Goal: Transaction & Acquisition: Purchase product/service

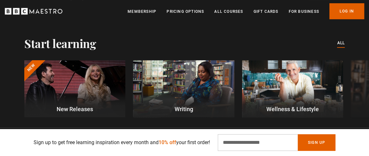
scroll to position [187, 0]
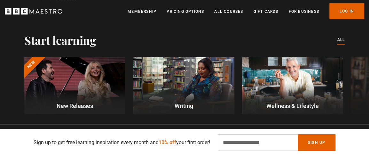
click at [225, 9] on link "All Courses" at bounding box center [228, 11] width 29 height 6
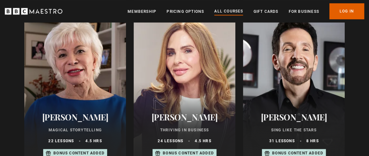
scroll to position [459, 0]
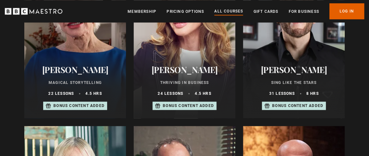
click at [91, 71] on h2 "[PERSON_NAME]" at bounding box center [75, 70] width 86 height 10
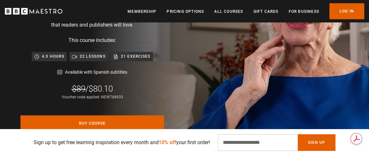
scroll to position [0, 208]
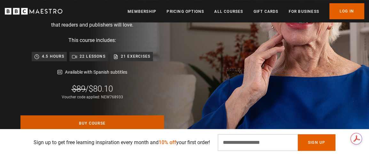
click at [90, 122] on link "Buy Course" at bounding box center [92, 123] width 144 height 16
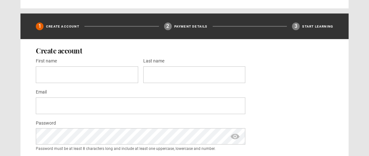
scroll to position [192, 0]
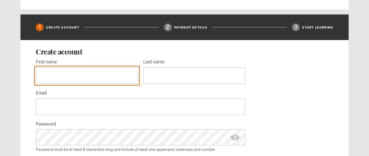
click at [100, 76] on input "First name *" at bounding box center [87, 75] width 102 height 17
type input "****"
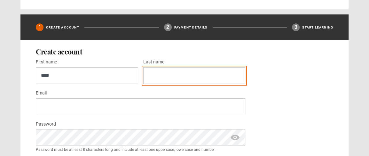
type input "*****"
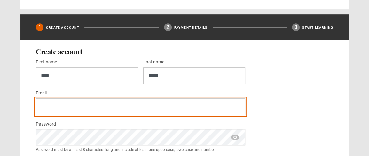
type input "**********"
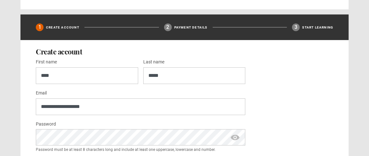
click at [235, 135] on span "show password" at bounding box center [235, 137] width 10 height 16
click at [235, 135] on span "hide password" at bounding box center [235, 137] width 10 height 16
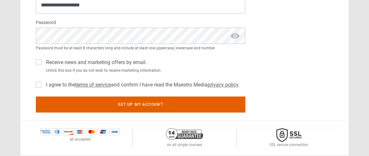
scroll to position [304, 0]
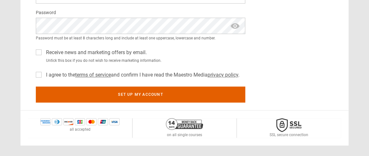
click at [43, 50] on label "Receive news and marketing offers by email." at bounding box center [94, 53] width 103 height 8
click at [43, 71] on label "I agree to the terms of service and confirm I have read the Maestro Media priva…" at bounding box center [141, 75] width 196 height 8
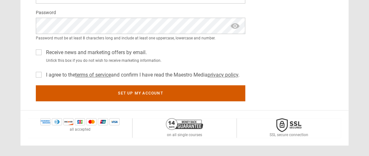
click at [131, 90] on button "Set up my account" at bounding box center [140, 93] width 209 height 16
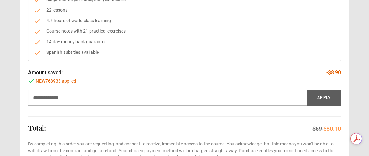
scroll to position [110, 0]
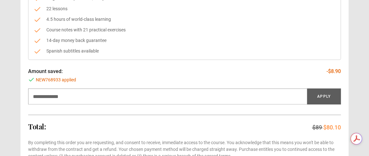
drag, startPoint x: 372, startPoint y: 24, endPoint x: 373, endPoint y: 43, distance: 18.9
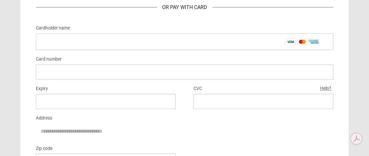
scroll to position [377, 0]
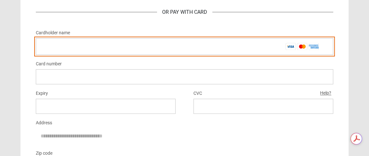
click at [182, 47] on input "Cardholder name *" at bounding box center [184, 46] width 297 height 17
click at [76, 47] on input "**********" at bounding box center [184, 46] width 297 height 17
type input "**********"
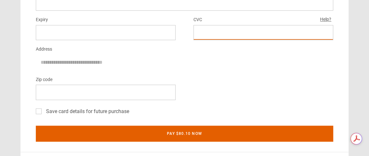
scroll to position [451, 0]
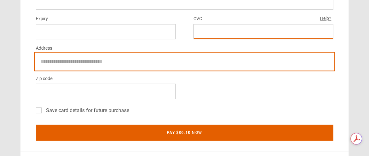
click at [51, 59] on input "Address" at bounding box center [184, 61] width 297 height 16
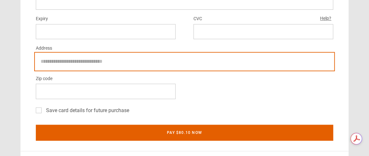
type input "**********"
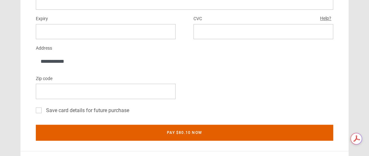
type input "*"
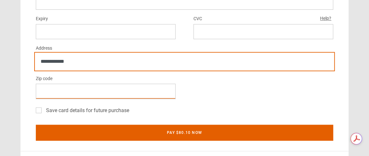
click at [85, 58] on input "**********" at bounding box center [184, 61] width 297 height 16
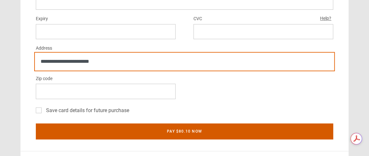
type input "**********"
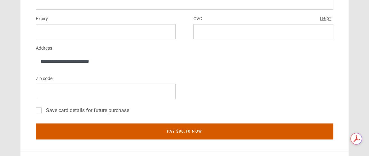
click at [197, 126] on button "Pay $80.10 now" at bounding box center [184, 131] width 297 height 16
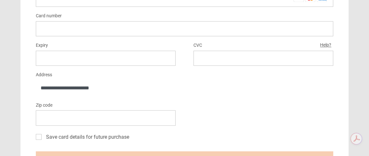
scroll to position [420, 0]
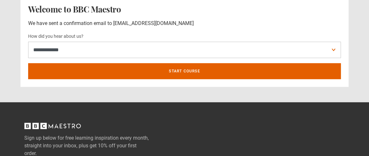
scroll to position [264, 0]
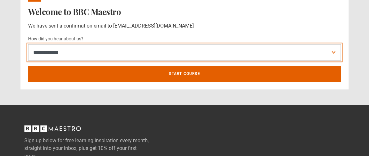
click at [334, 52] on select "**********" at bounding box center [184, 52] width 313 height 16
select select "*****"
click at [28, 44] on select "**********" at bounding box center [184, 52] width 313 height 16
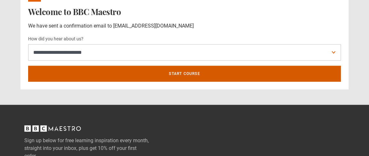
click at [189, 71] on link "Start course" at bounding box center [184, 74] width 313 height 16
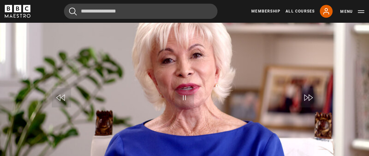
scroll to position [350, 0]
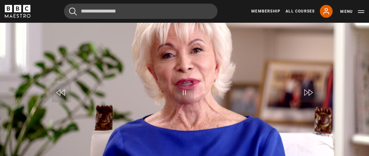
drag, startPoint x: 0, startPoint y: 0, endPoint x: 365, endPoint y: 51, distance: 369.1
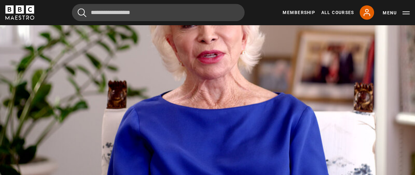
scroll to position [383, 0]
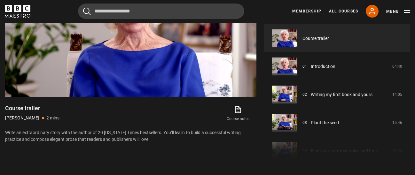
drag, startPoint x: 352, startPoint y: 0, endPoint x: 176, endPoint y: 141, distance: 225.3
click at [176, 141] on p "Write an extraordinary story with the author of 20 [US_STATE] Times bestsellers…" at bounding box center [130, 135] width 251 height 13
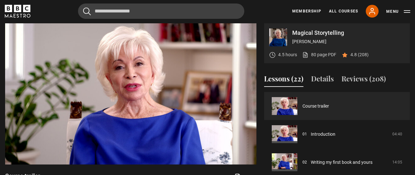
scroll to position [312, 0]
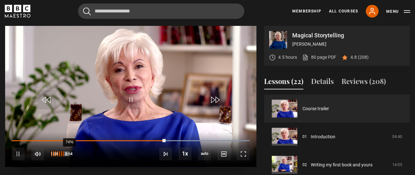
drag, startPoint x: 72, startPoint y: 153, endPoint x: 66, endPoint y: 152, distance: 6.4
click at [66, 152] on div "74%" at bounding box center [59, 154] width 19 height 5
drag, startPoint x: 73, startPoint y: 153, endPoint x: 66, endPoint y: 153, distance: 7.0
click at [69, 153] on div "73%" at bounding box center [69, 154] width 0 height 5
drag, startPoint x: 74, startPoint y: 154, endPoint x: 59, endPoint y: 154, distance: 14.1
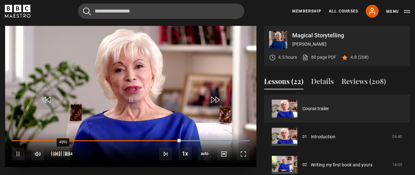
click at [59, 154] on div "49%" at bounding box center [59, 154] width 19 height 13
click at [61, 152] on div "53%" at bounding box center [59, 154] width 19 height 5
click at [64, 152] on div "53%" at bounding box center [64, 154] width 0 height 5
drag, startPoint x: 72, startPoint y: 151, endPoint x: 64, endPoint y: 152, distance: 7.7
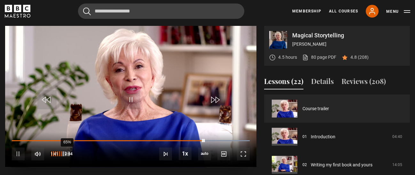
click at [67, 152] on div "65%" at bounding box center [67, 154] width 0 height 5
click at [67, 153] on div "64%" at bounding box center [67, 154] width 0 height 5
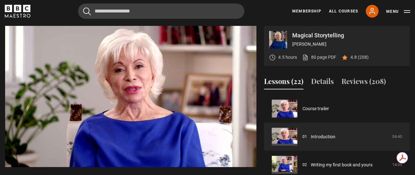
click at [260, 14] on div "Cancel Courses Previous courses Next courses [PERSON_NAME] Writing 12 Related L…" at bounding box center [207, 11] width 405 height 15
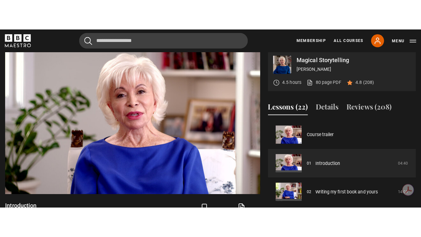
scroll to position [313, 0]
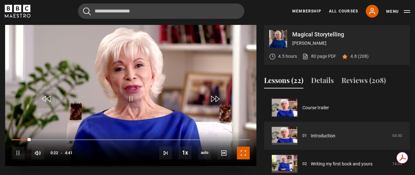
click at [246, 151] on span "Video Player" at bounding box center [243, 153] width 13 height 13
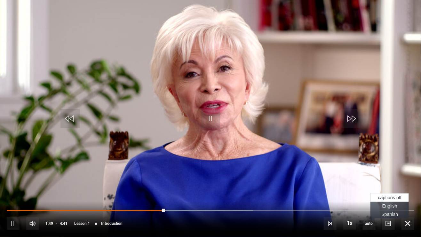
click at [369, 155] on span "English Captions" at bounding box center [389, 205] width 15 height 5
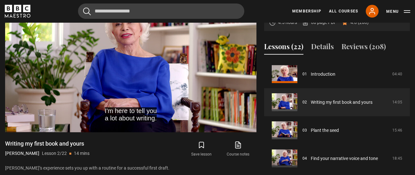
scroll to position [349, 0]
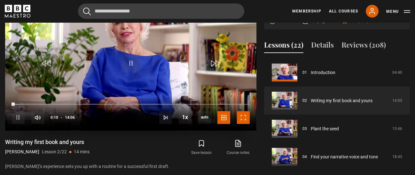
click at [242, 117] on span "Video Player" at bounding box center [243, 117] width 13 height 13
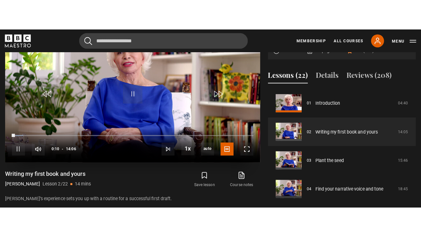
scroll to position [338, 0]
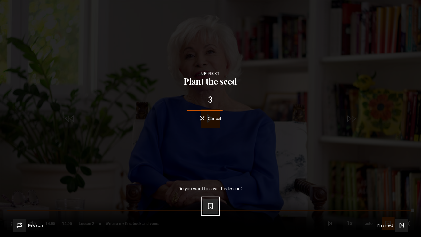
click at [212, 155] on icon "Video Player" at bounding box center [211, 206] width 8 height 8
click at [211, 155] on icon "Video Player" at bounding box center [210, 206] width 4 height 6
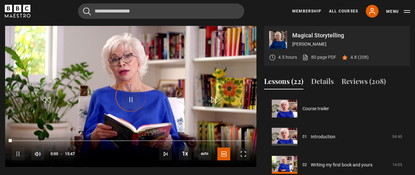
scroll to position [56, 0]
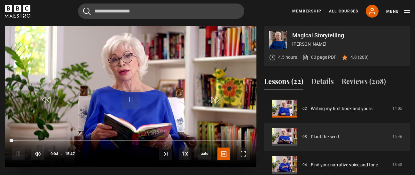
click at [104, 132] on div "10s Skip Back 10 seconds Pause 10s Skip Forward 10 seconds Loaded : 2.11% 04:55…" at bounding box center [130, 149] width 251 height 35
click at [104, 132] on div "10s Skip Back 10 seconds Pause 10s Skip Forward 10 seconds Loaded : 2.64% 04:55…" at bounding box center [130, 149] width 251 height 35
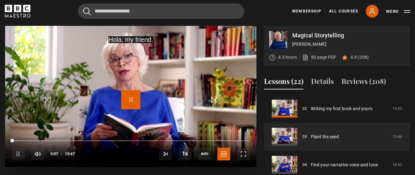
click at [129, 101] on span "Video Player" at bounding box center [130, 99] width 19 height 19
click at [129, 98] on span "Video Player" at bounding box center [130, 99] width 19 height 19
